Goal: Transaction & Acquisition: Download file/media

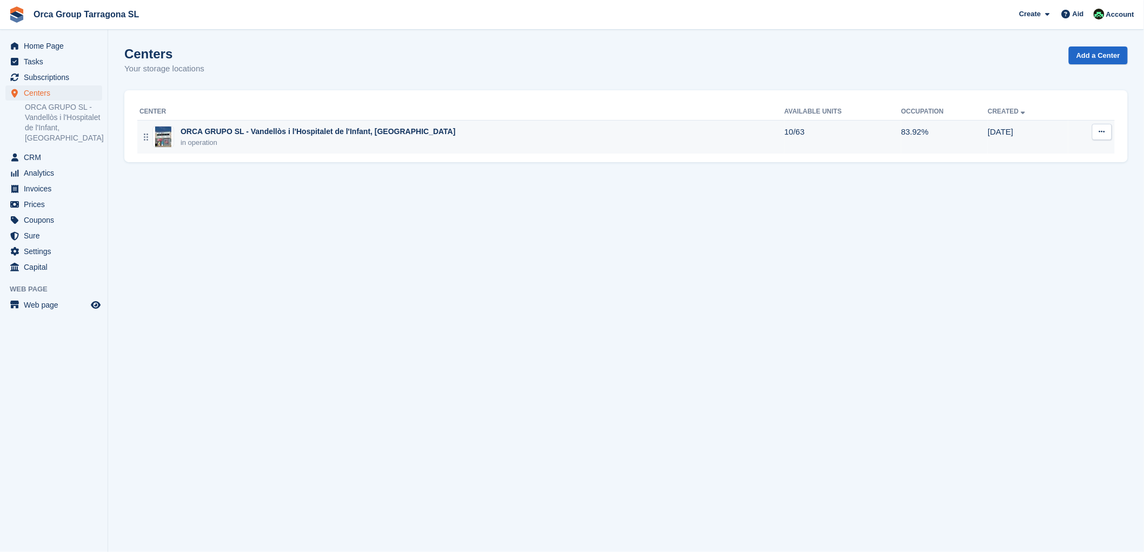
click at [279, 132] on font "ORCA GRUPO SL - Vandellòs i l'Hospitalet de l'Infant, [GEOGRAPHIC_DATA]" at bounding box center [318, 131] width 275 height 9
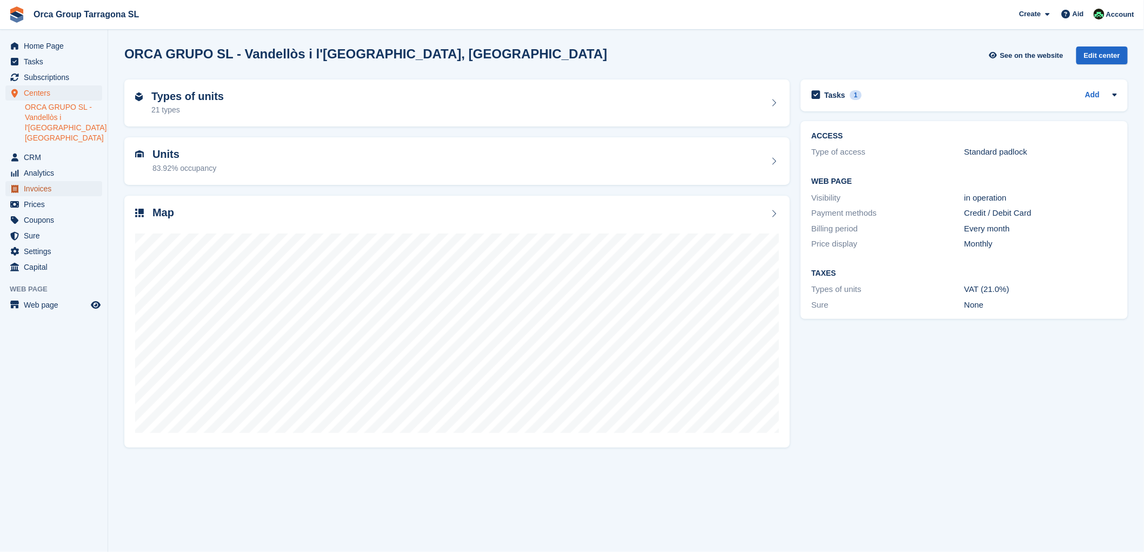
click at [52, 190] on span "Invoices" at bounding box center [56, 188] width 65 height 15
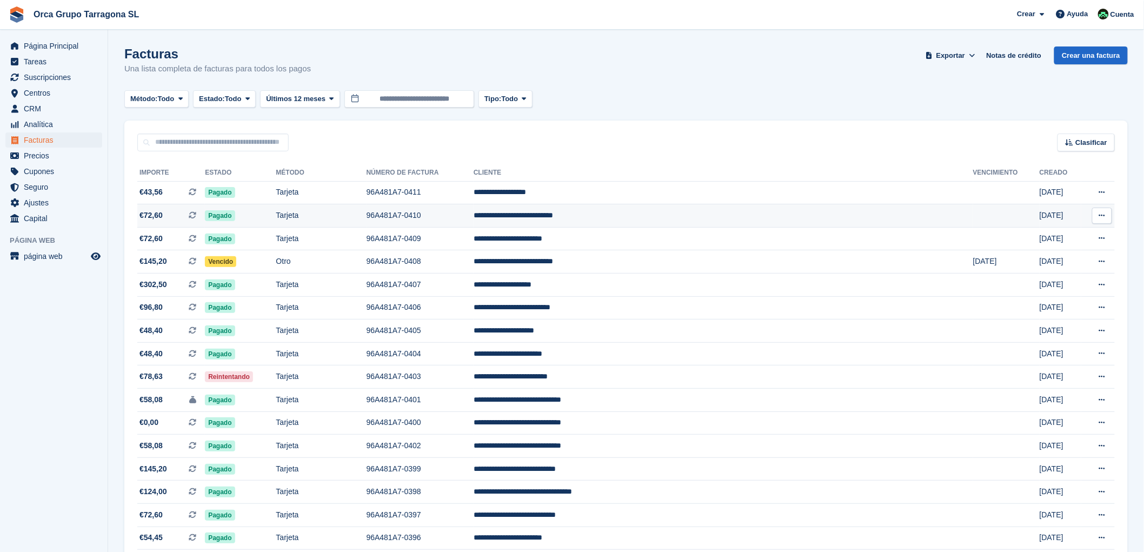
click at [628, 219] on td "**********" at bounding box center [723, 215] width 499 height 23
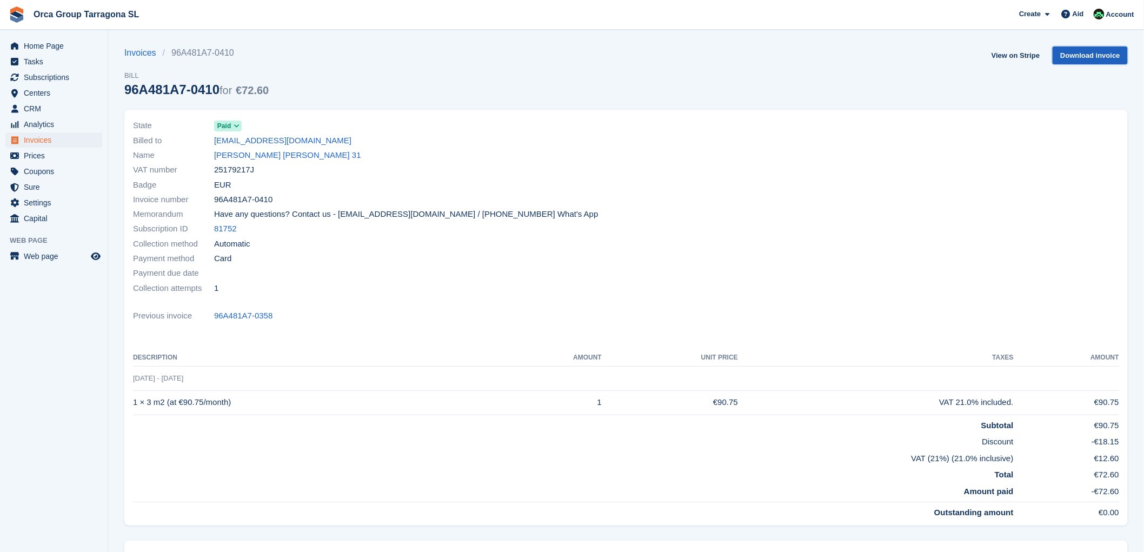
click at [1078, 57] on font "Download invoice" at bounding box center [1090, 55] width 60 height 8
click at [39, 137] on font "Invoices" at bounding box center [38, 140] width 28 height 9
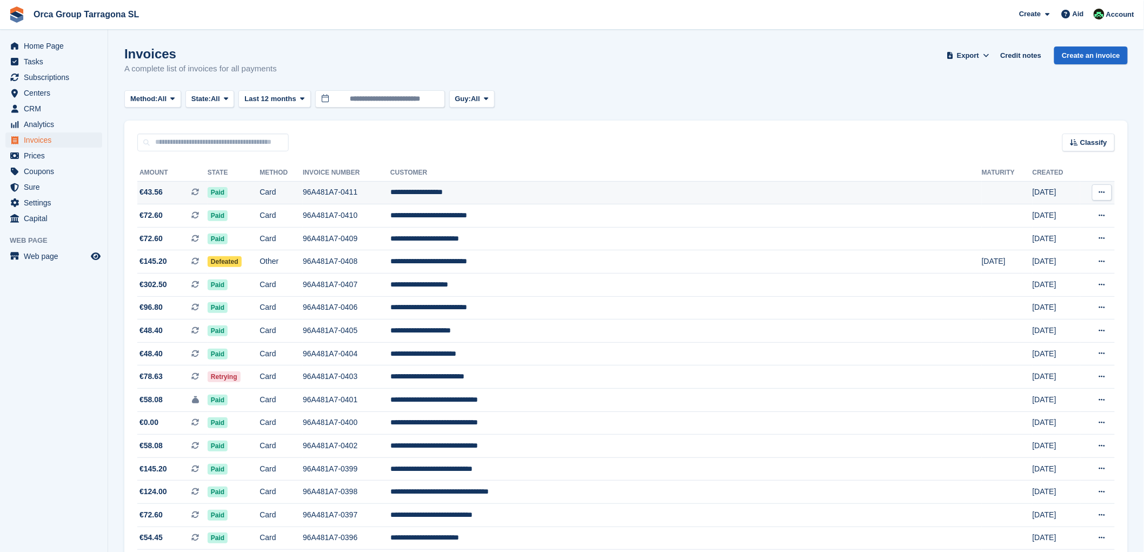
click at [1105, 192] on button at bounding box center [1102, 192] width 20 height 16
click at [1060, 211] on font "Download PDF" at bounding box center [1044, 213] width 54 height 9
